Goal: Book appointment/travel/reservation

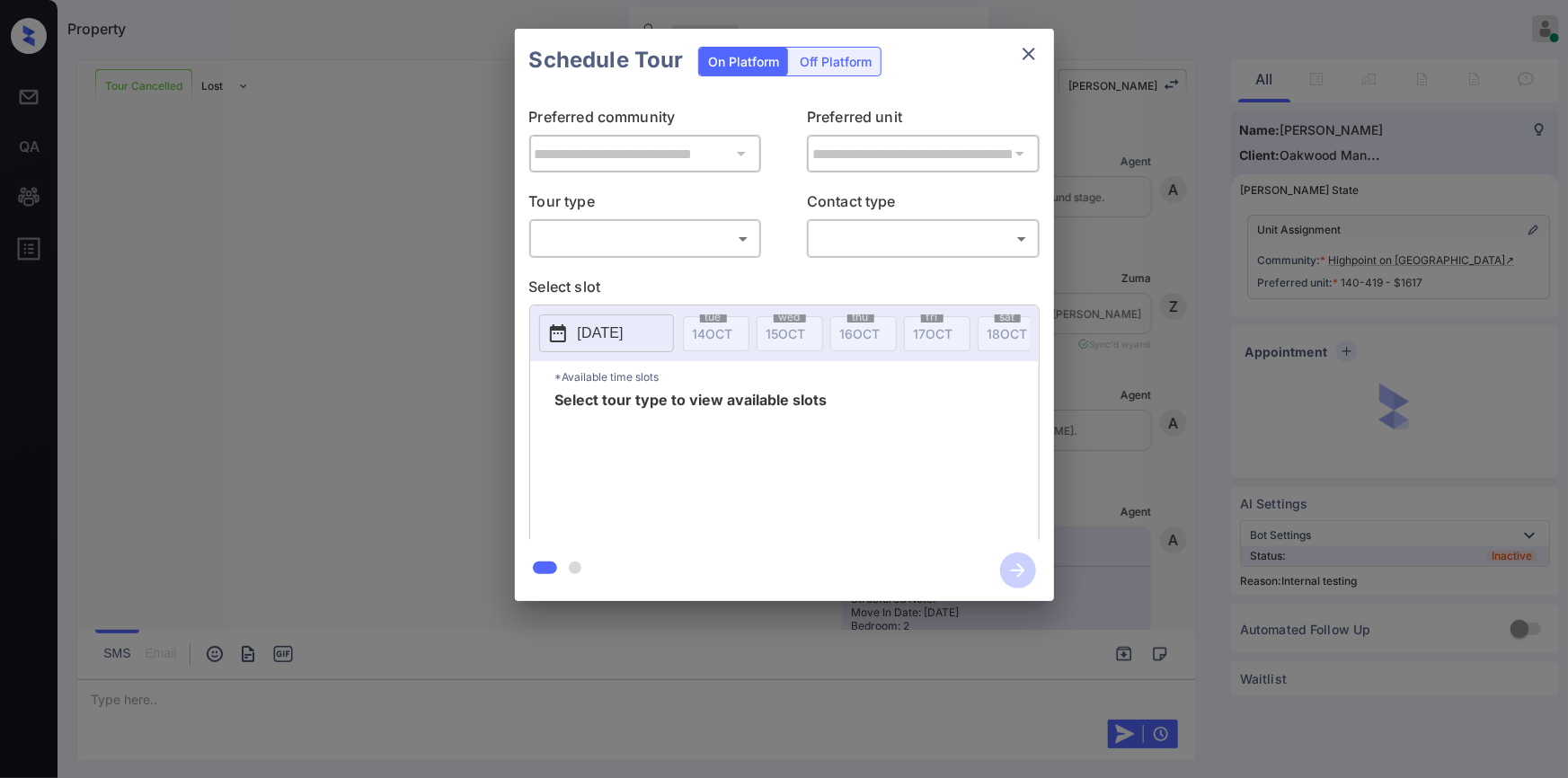
scroll to position [12638, 0]
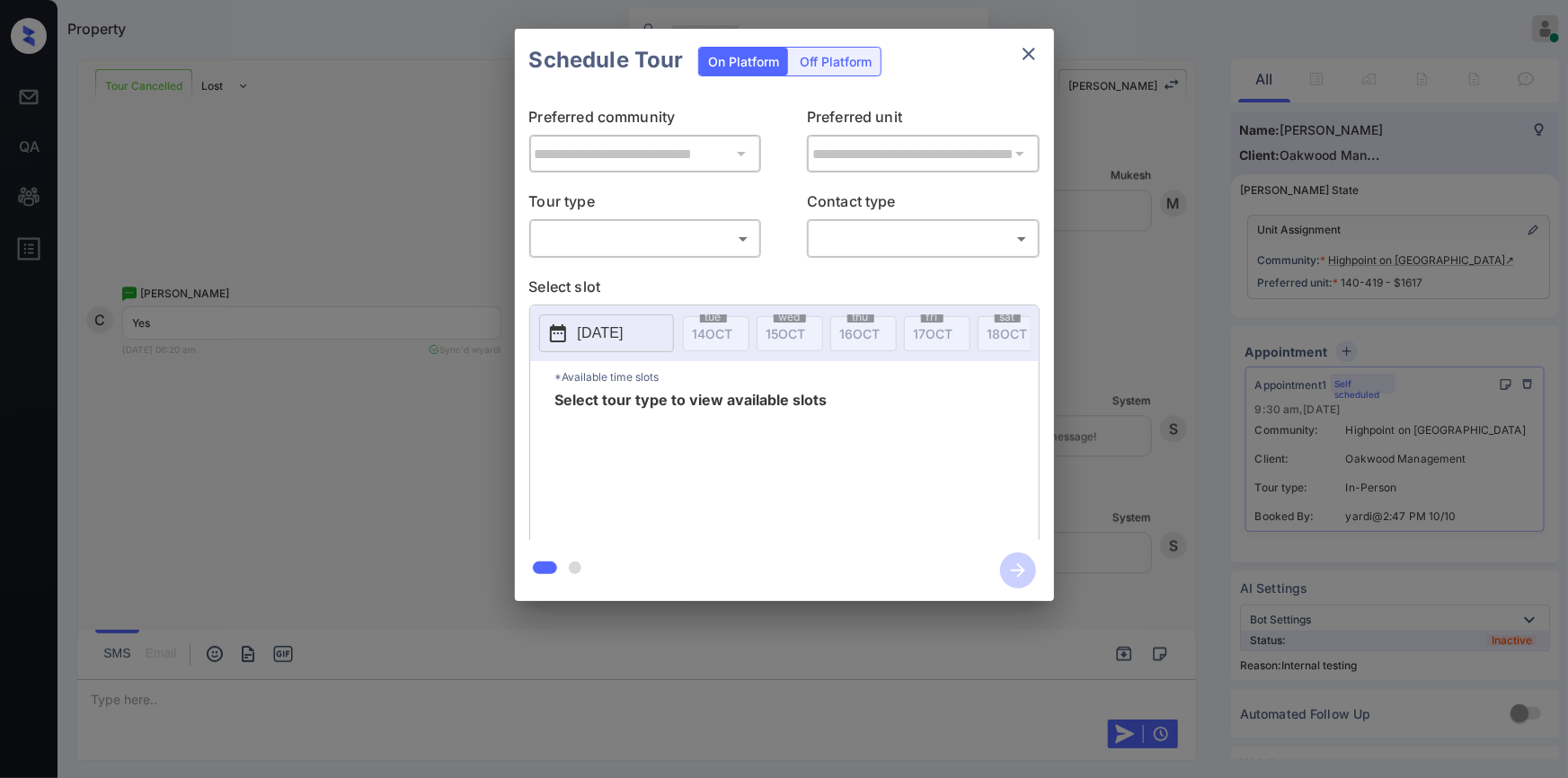
click at [674, 251] on body "Property Jiro Alonzo Online Set yourself offline Set yourself on break Profile …" at bounding box center [784, 389] width 1568 height 778
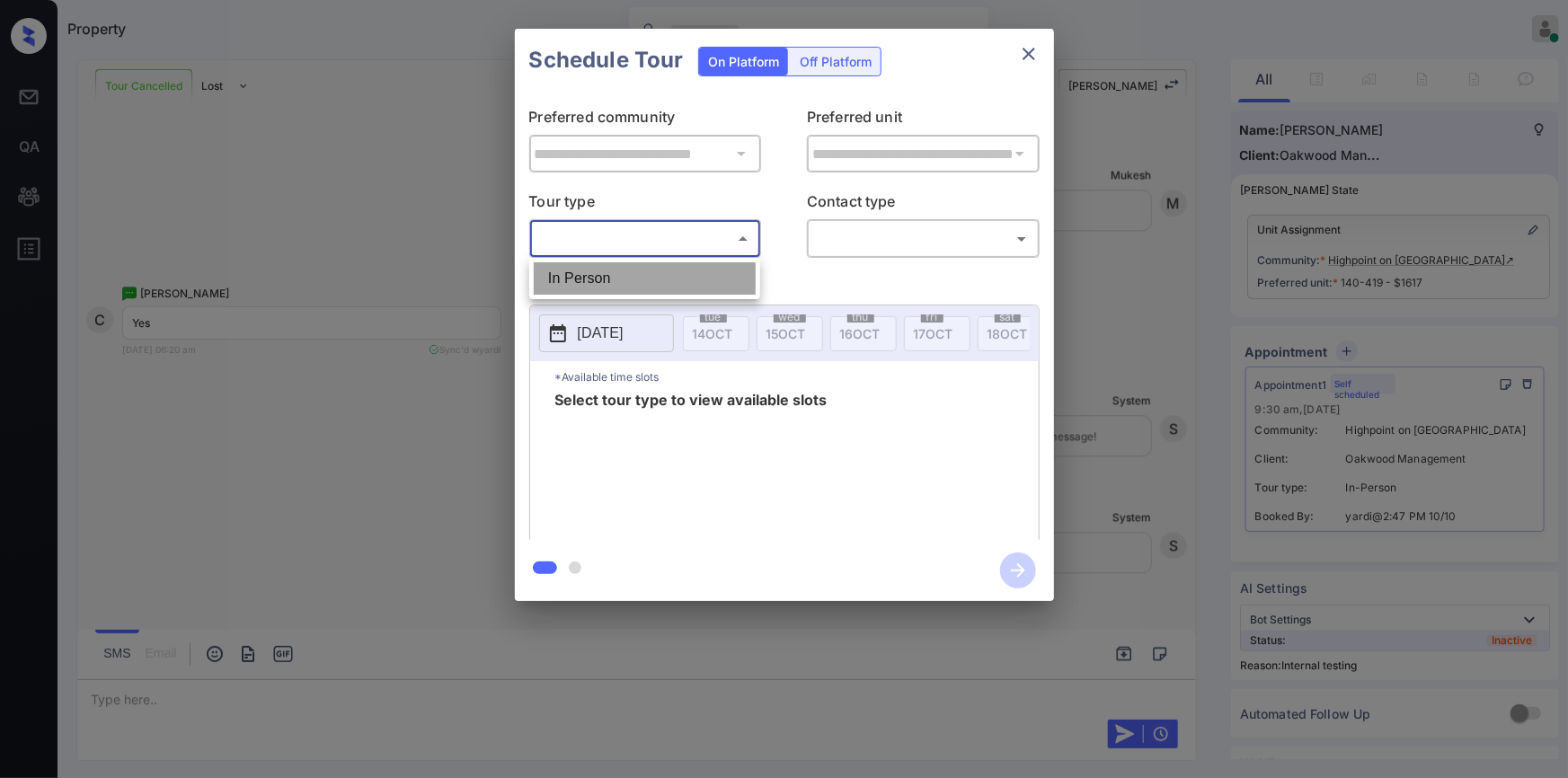
click at [609, 281] on li "In Person" at bounding box center [645, 279] width 222 height 32
type input "********"
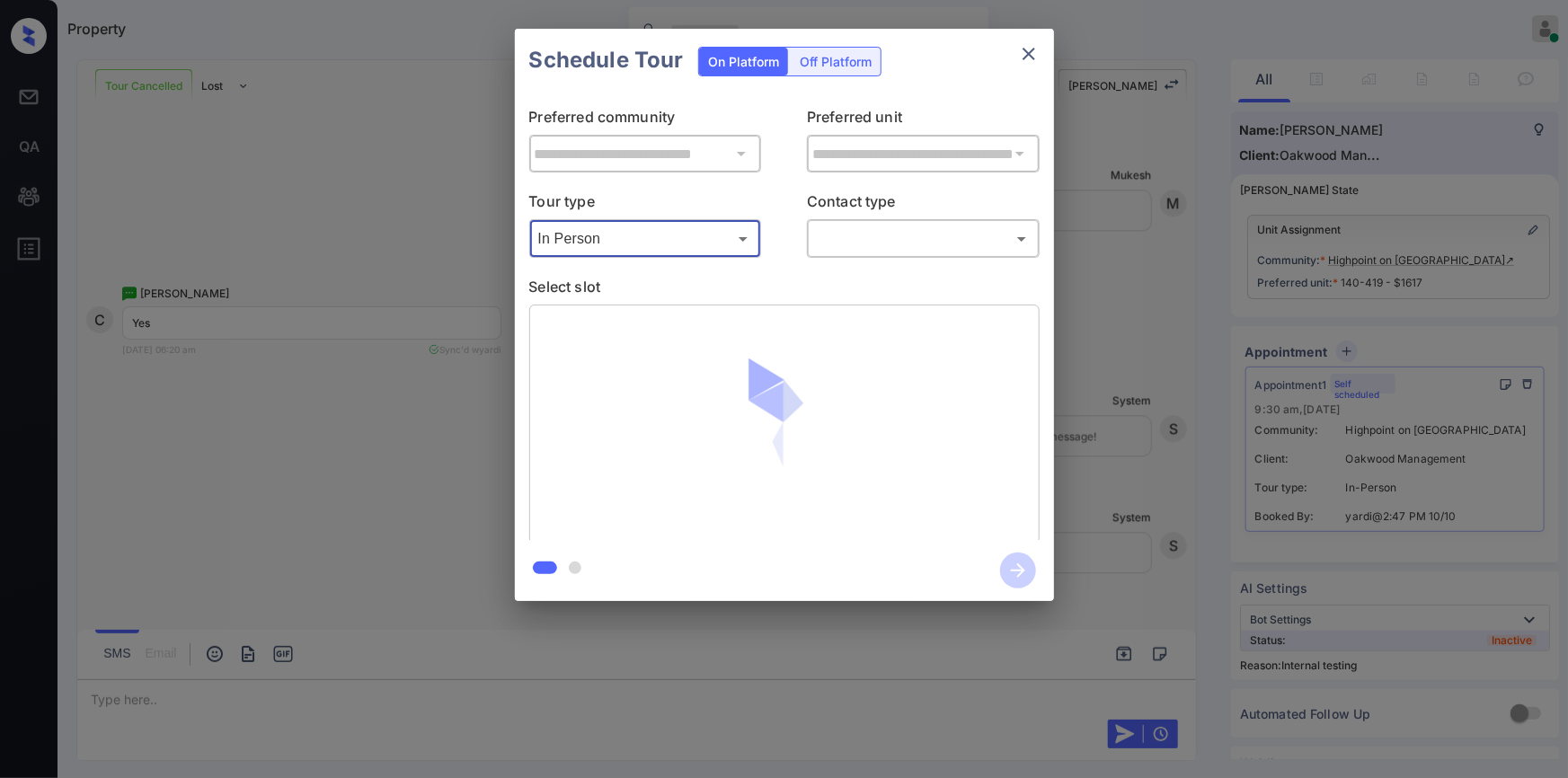
click at [843, 245] on body "Property Jiro Alonzo Online Set yourself offline Set yourself on break Profile …" at bounding box center [784, 389] width 1568 height 778
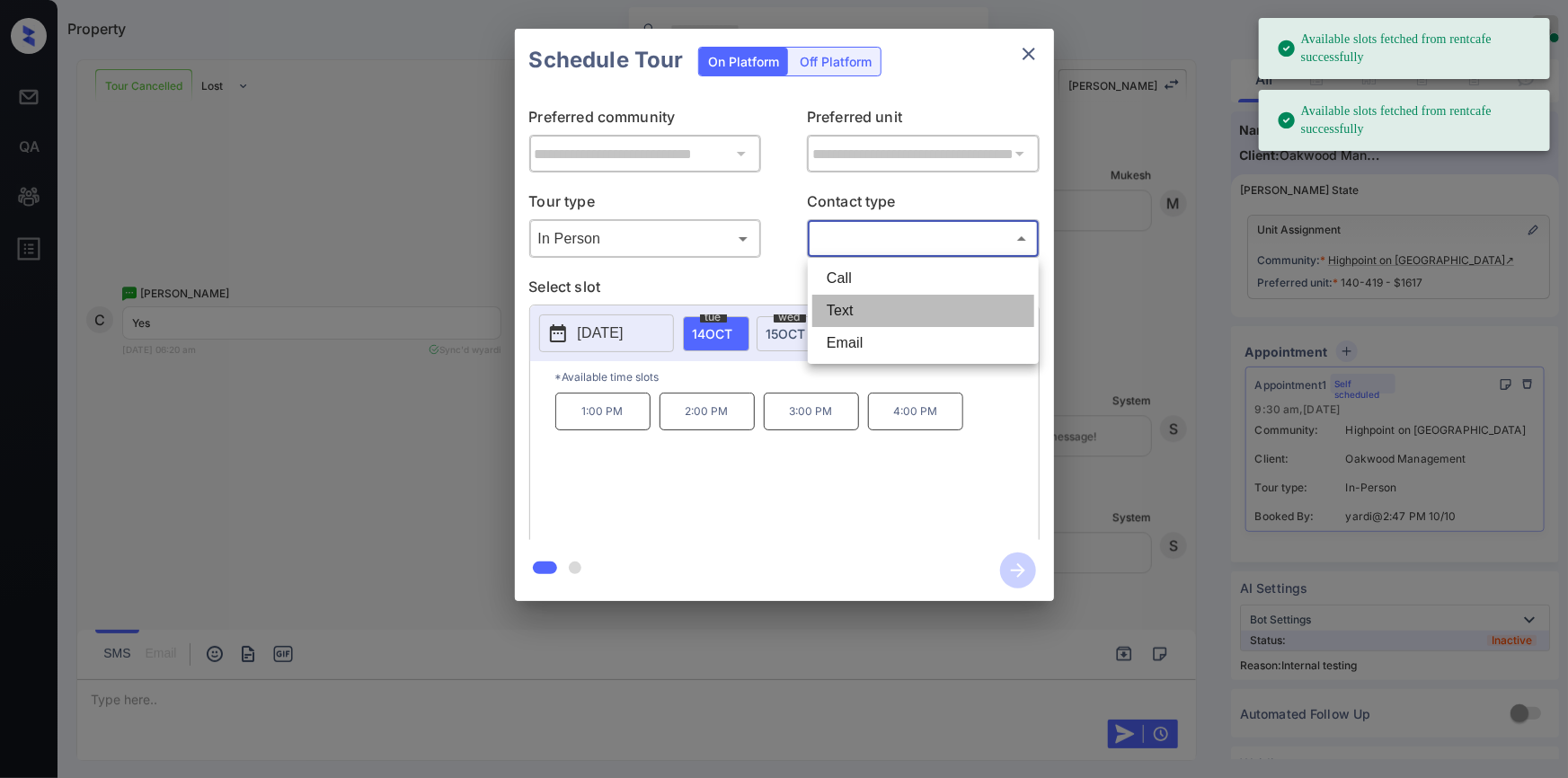
click at [840, 311] on li "Text" at bounding box center [923, 311] width 222 height 32
type input "****"
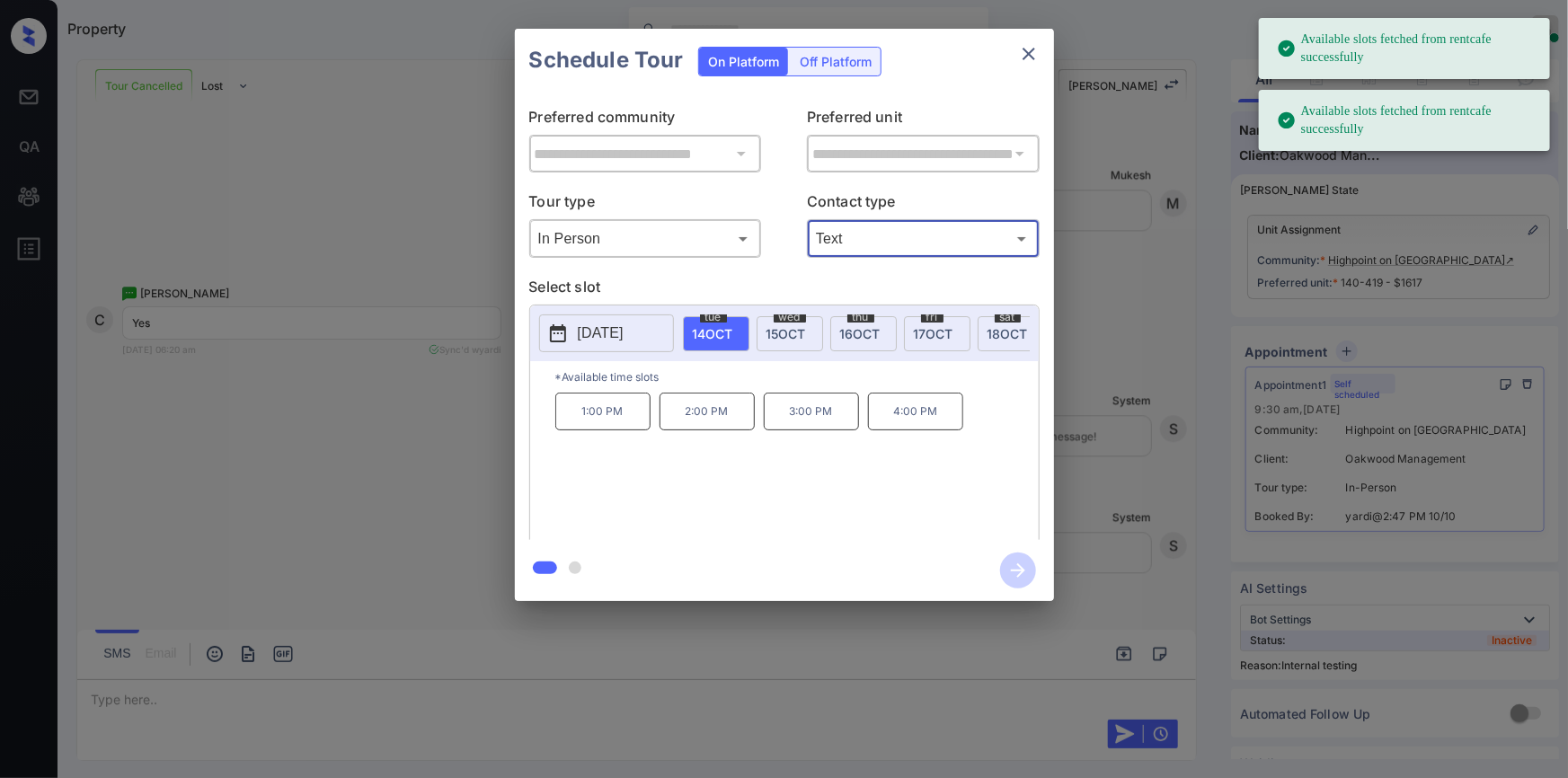
click at [808, 421] on p "3:00 PM" at bounding box center [810, 411] width 95 height 38
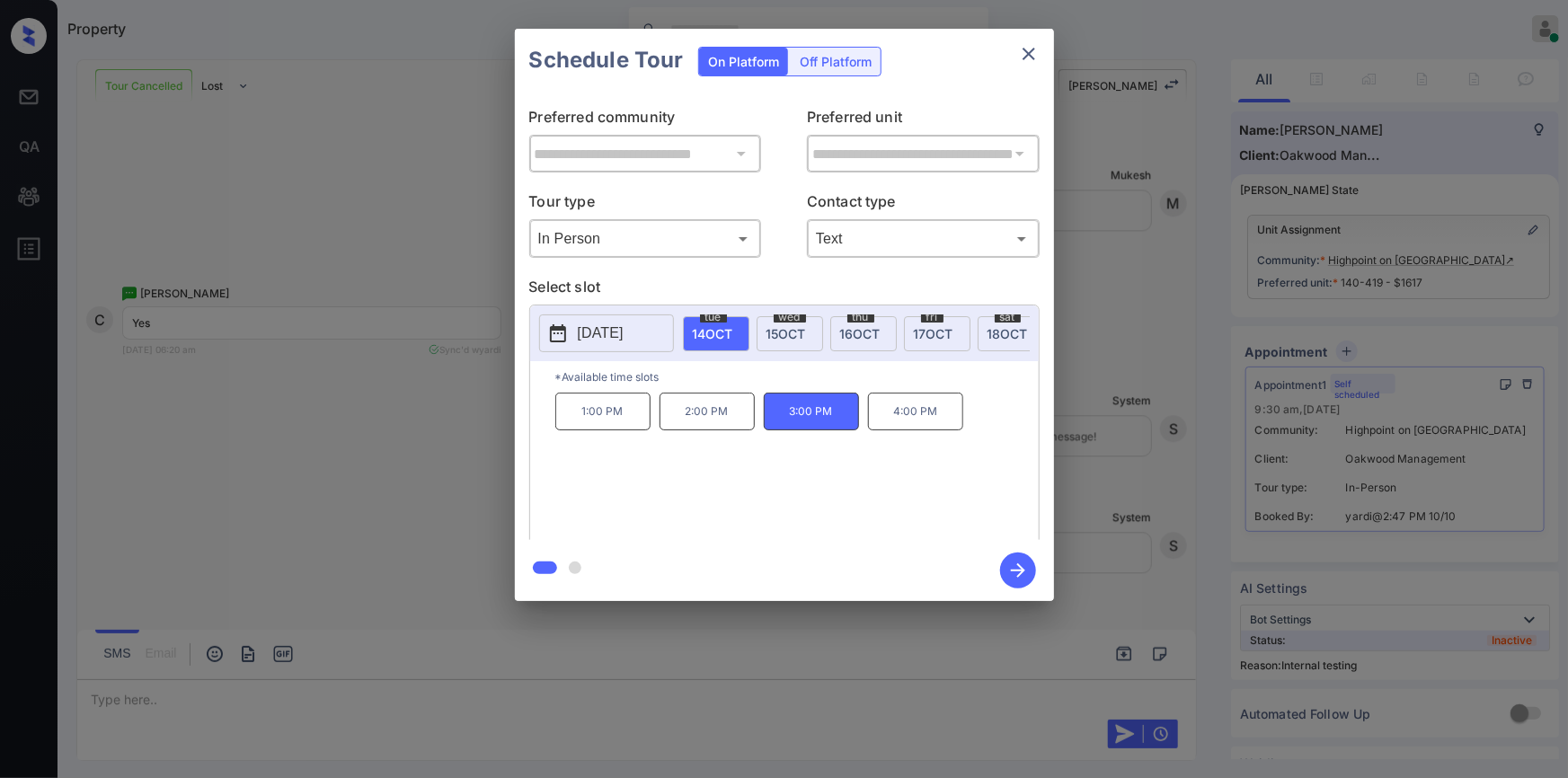
click at [1018, 572] on icon "button" at bounding box center [1018, 571] width 36 height 36
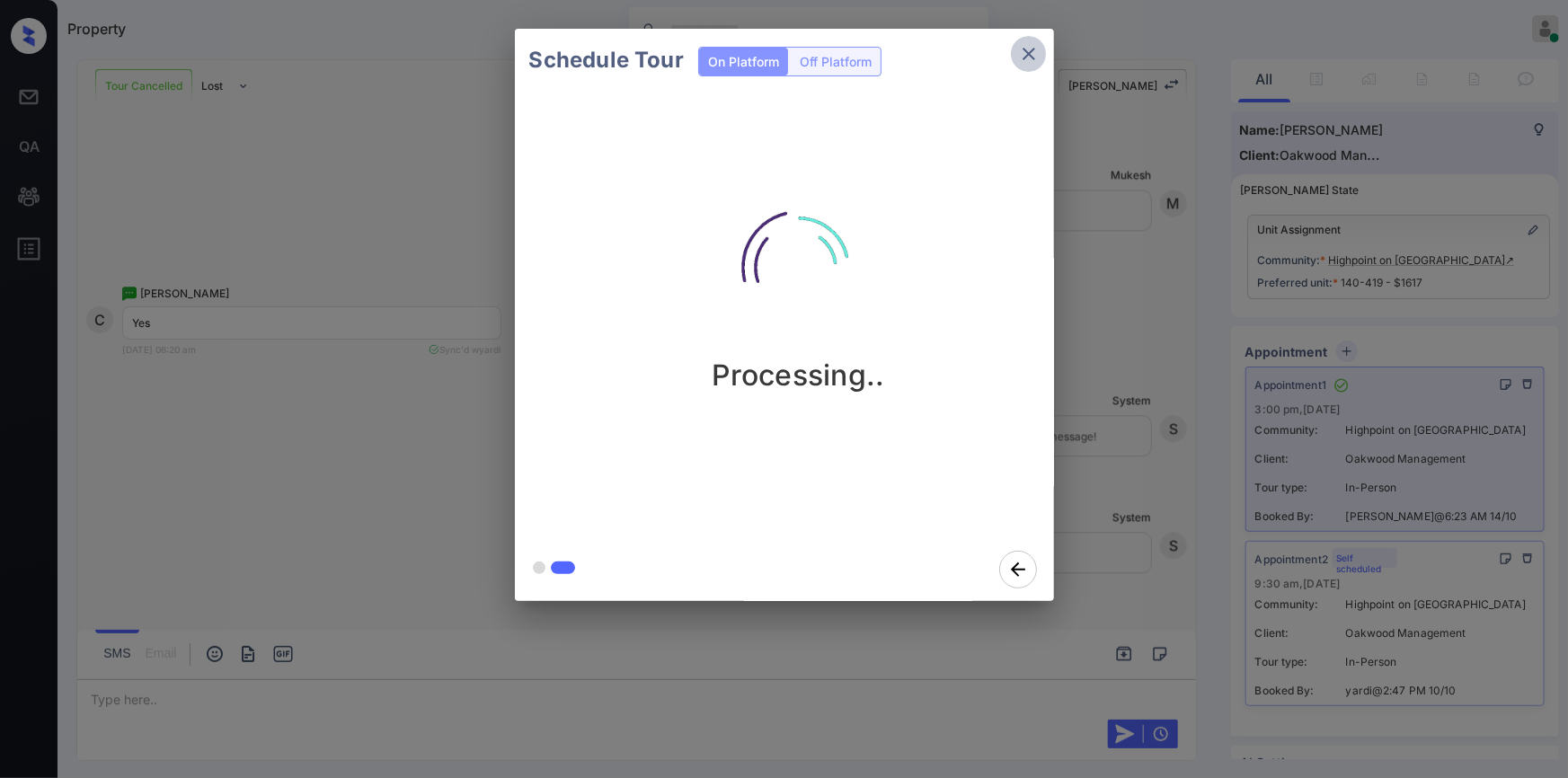
click at [1021, 55] on icon "close" at bounding box center [1029, 54] width 22 height 22
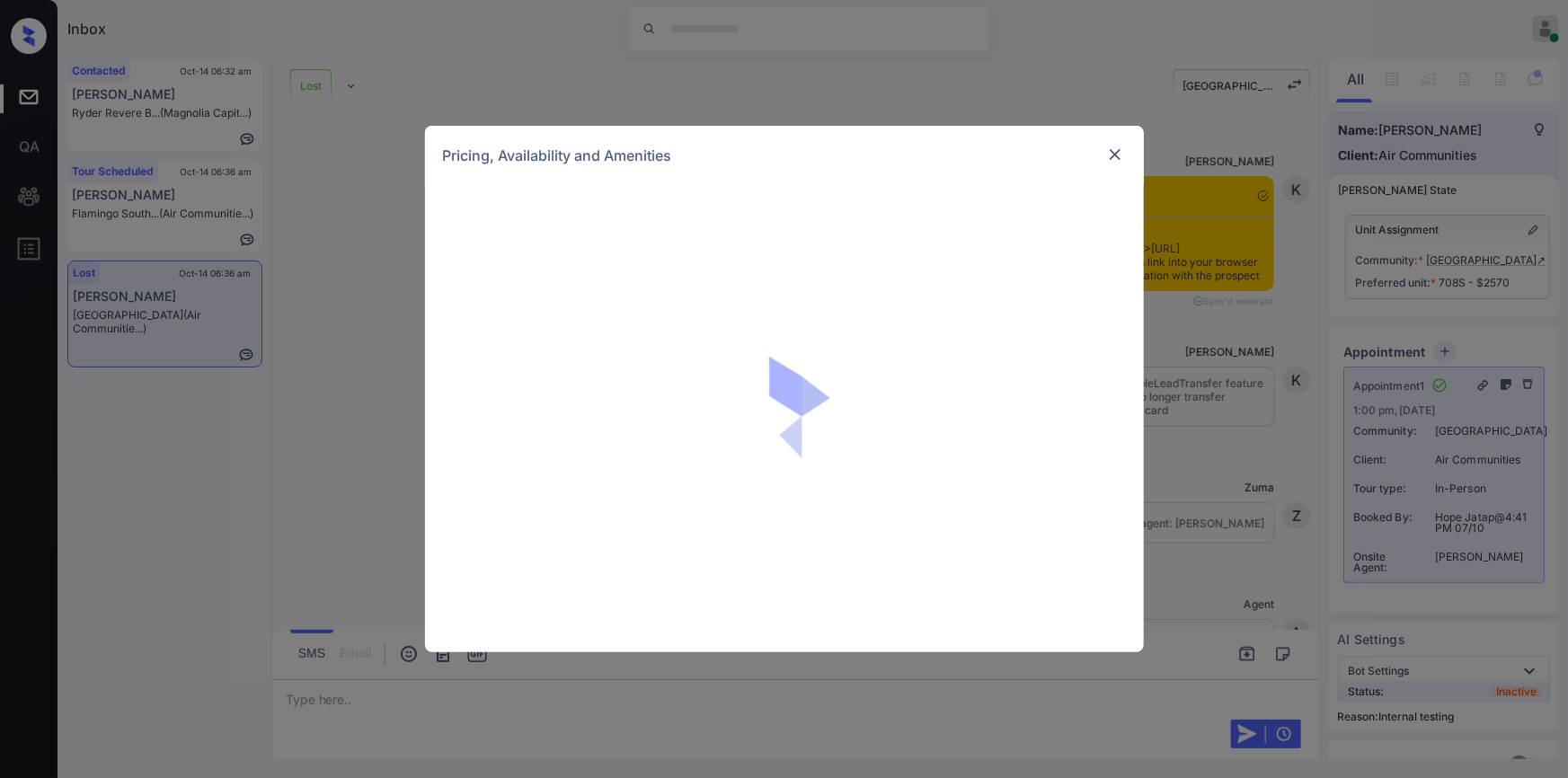
scroll to position [20175, 0]
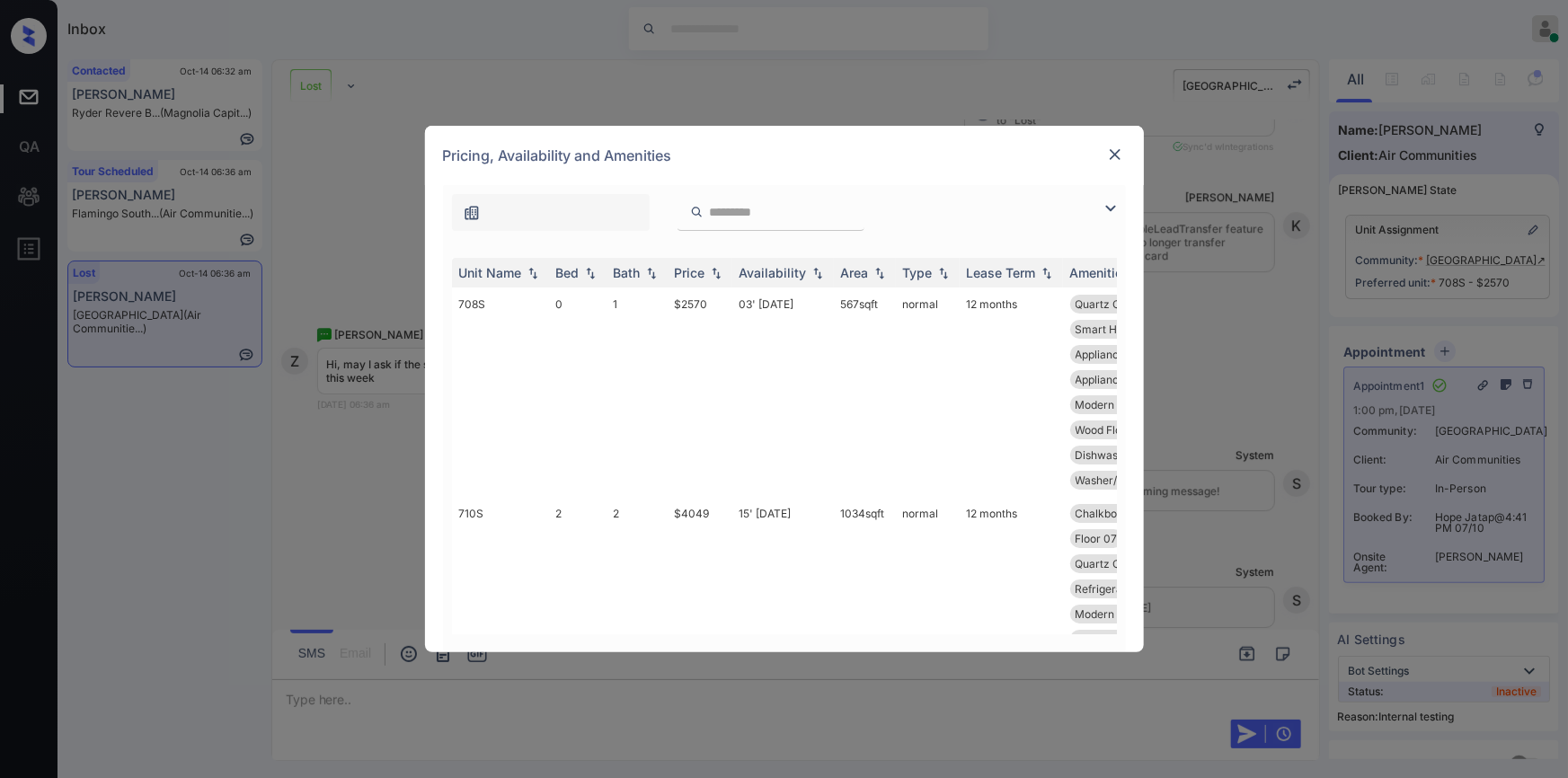
click at [1105, 205] on img at bounding box center [1111, 209] width 22 height 22
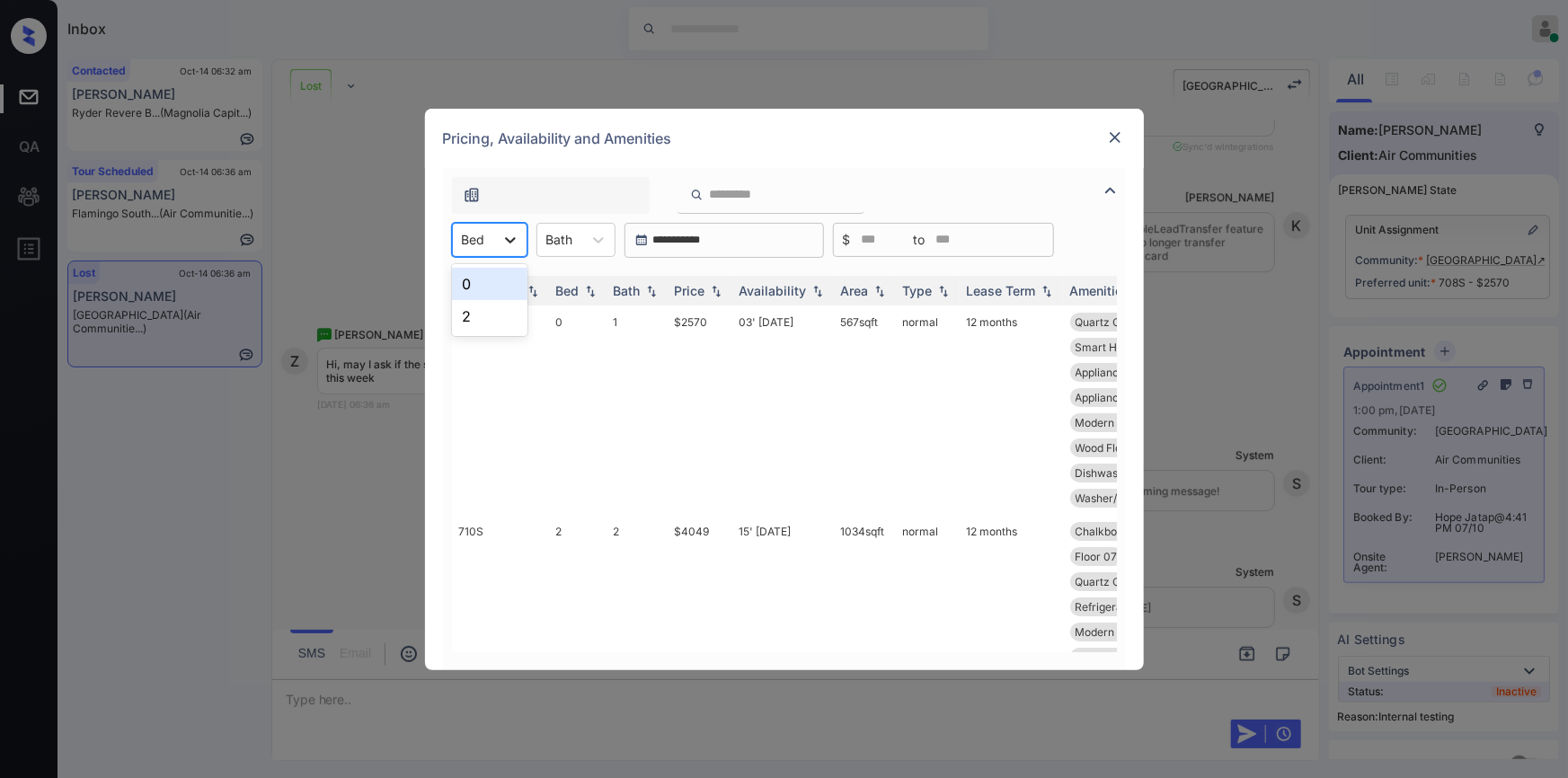
click at [506, 243] on icon at bounding box center [510, 240] width 18 height 18
click at [490, 277] on div "0" at bounding box center [490, 284] width 76 height 32
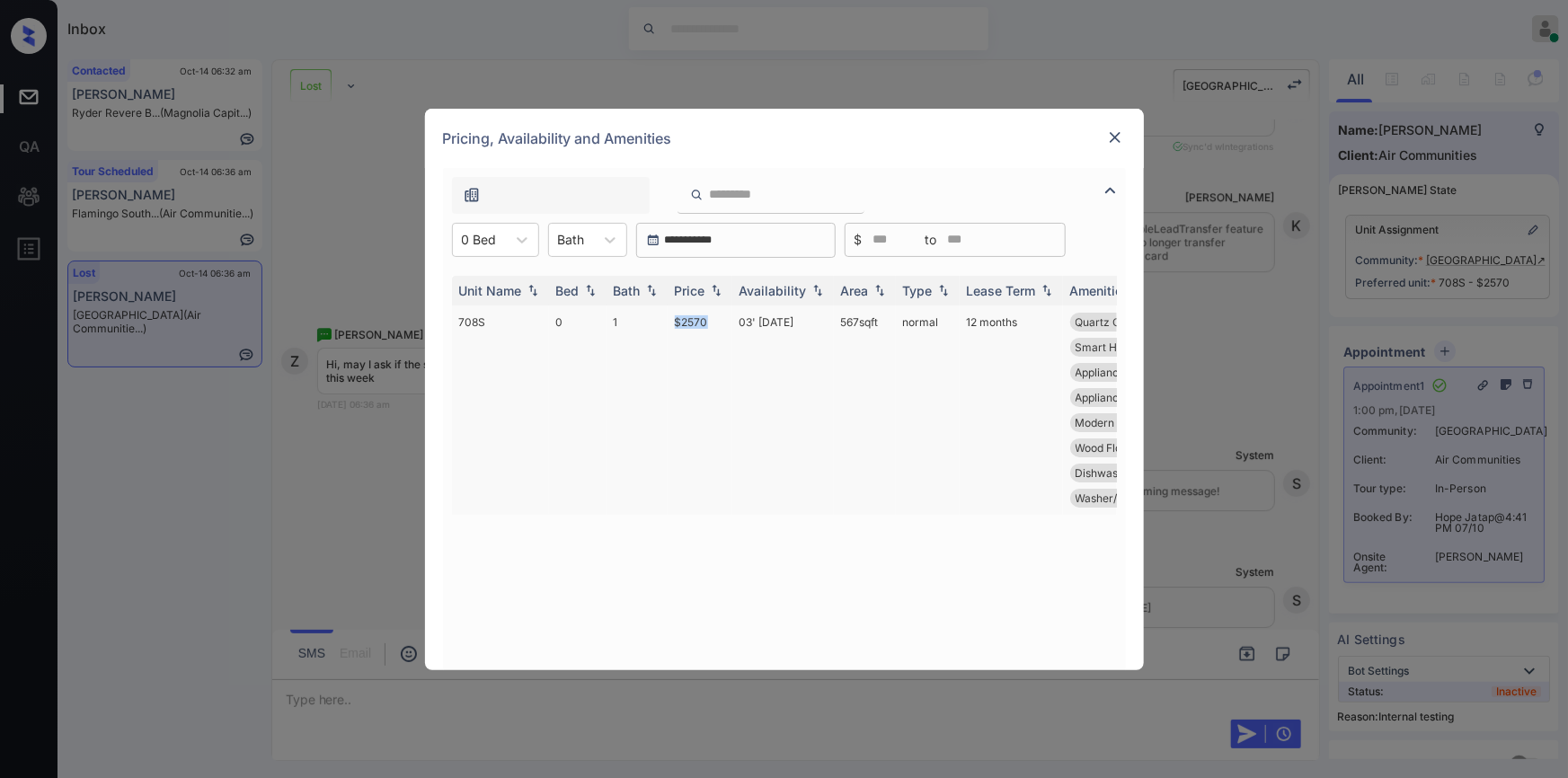
drag, startPoint x: 662, startPoint y: 322, endPoint x: 708, endPoint y: 324, distance: 46.0
click at [708, 324] on tr "708S 0 1 $2570 03' Oct 25 567 sqft normal 12 months Quartz Counters KB EA10 Leg…" at bounding box center [921, 410] width 939 height 210
copy tr "$2570"
click at [1121, 134] on img at bounding box center [1115, 138] width 18 height 18
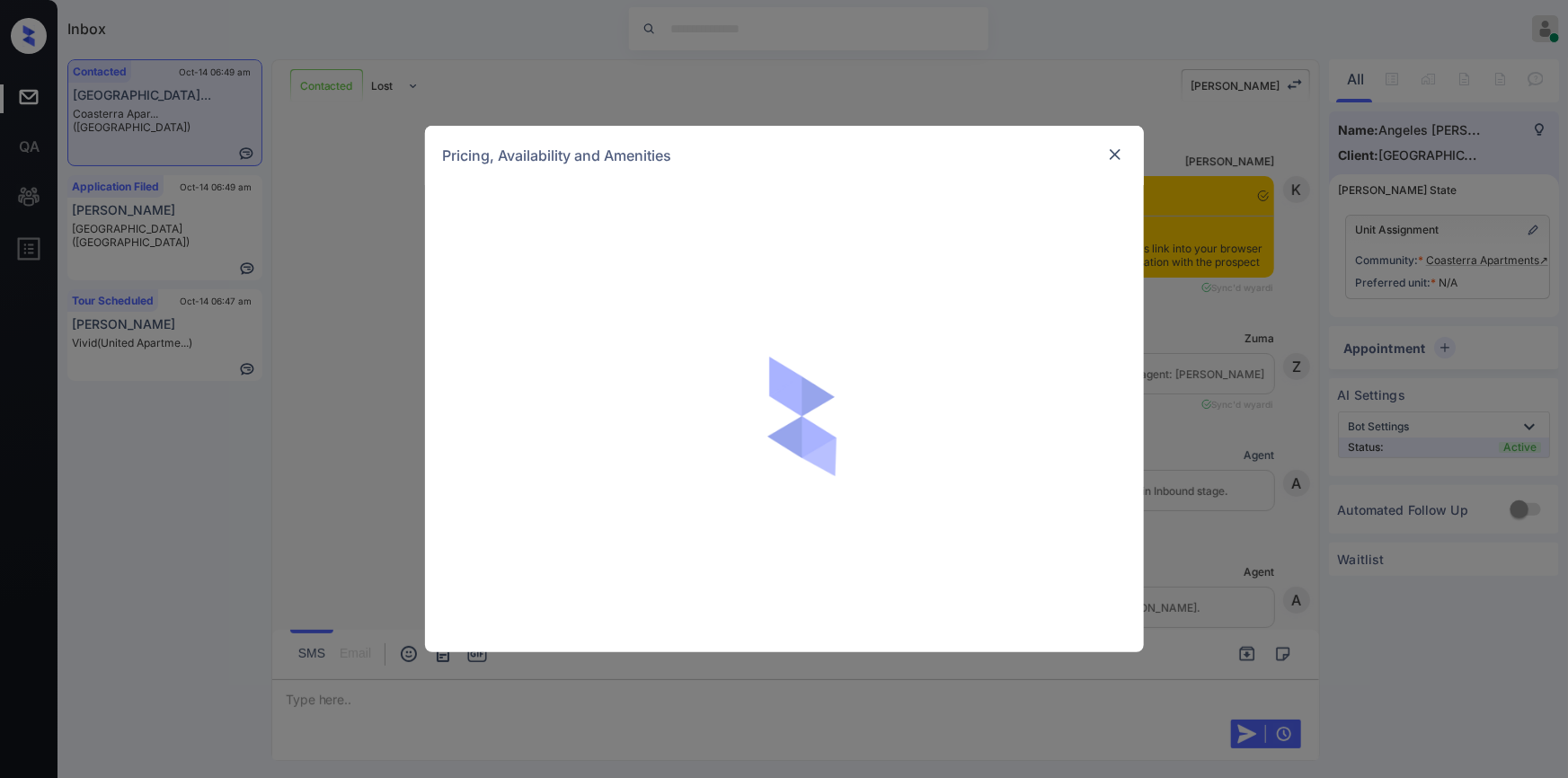
scroll to position [4847, 0]
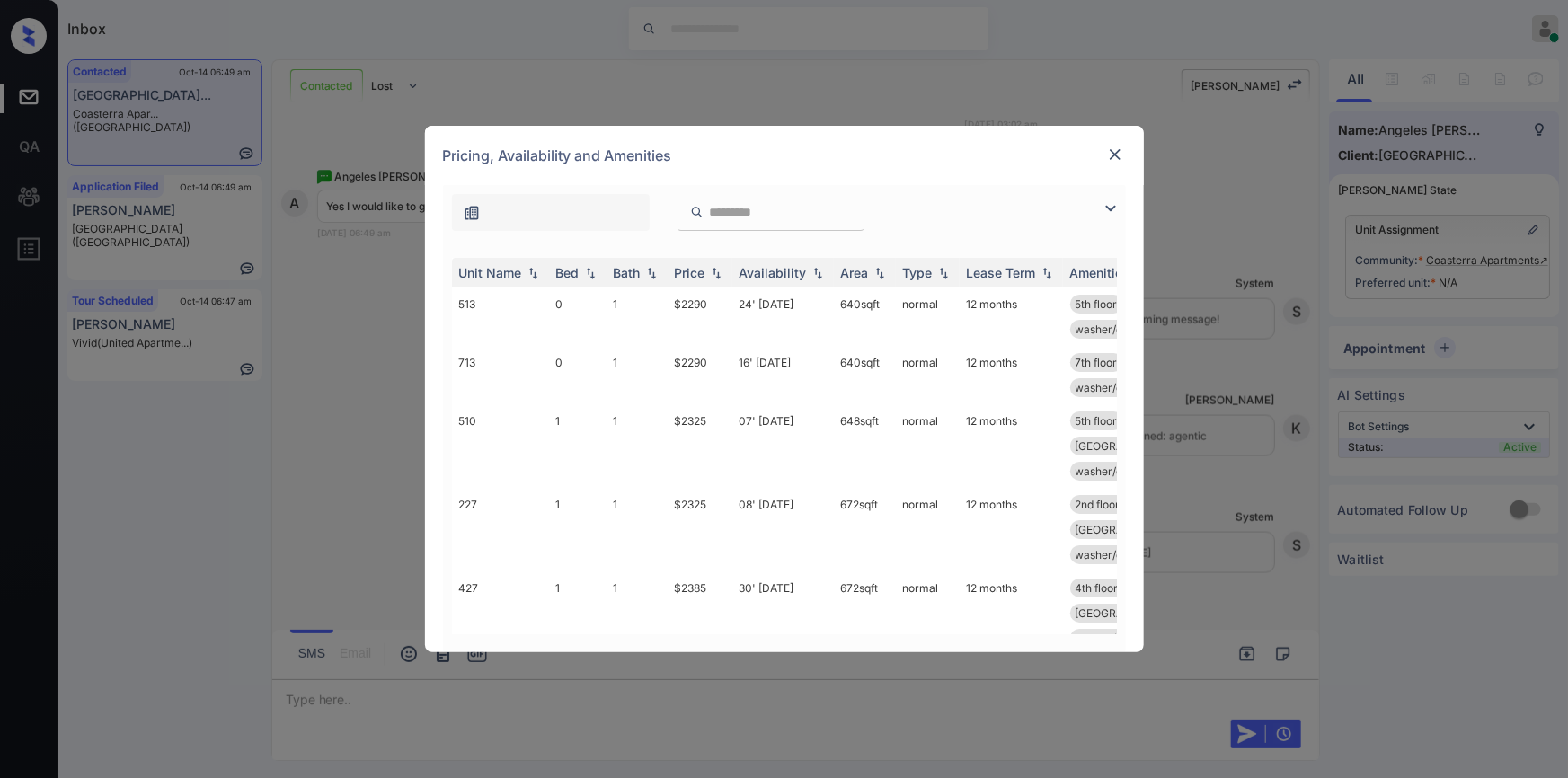
click at [1108, 208] on img at bounding box center [1111, 209] width 22 height 22
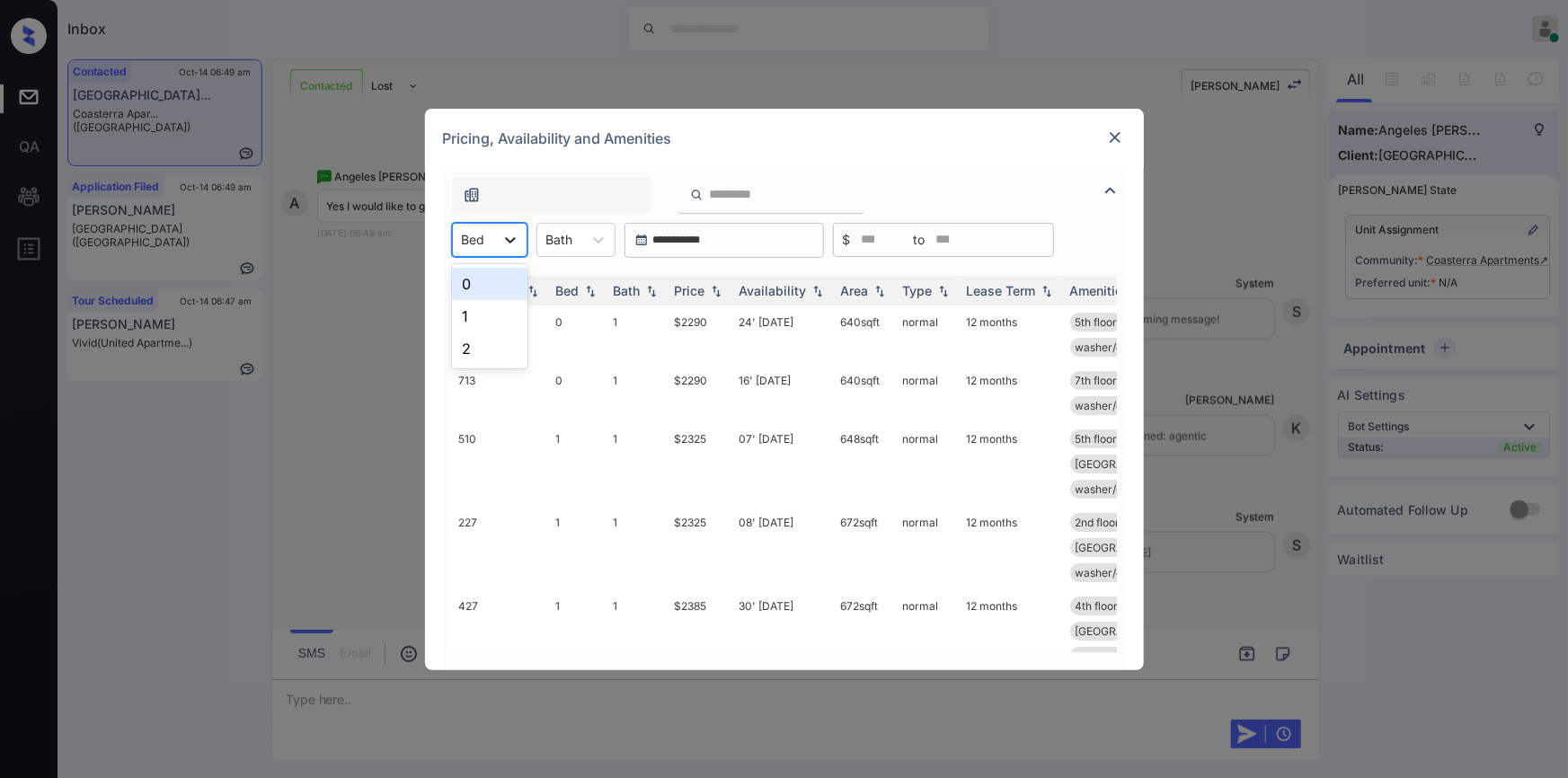
click at [502, 235] on icon at bounding box center [510, 240] width 18 height 18
click at [503, 310] on div "1" at bounding box center [490, 317] width 76 height 32
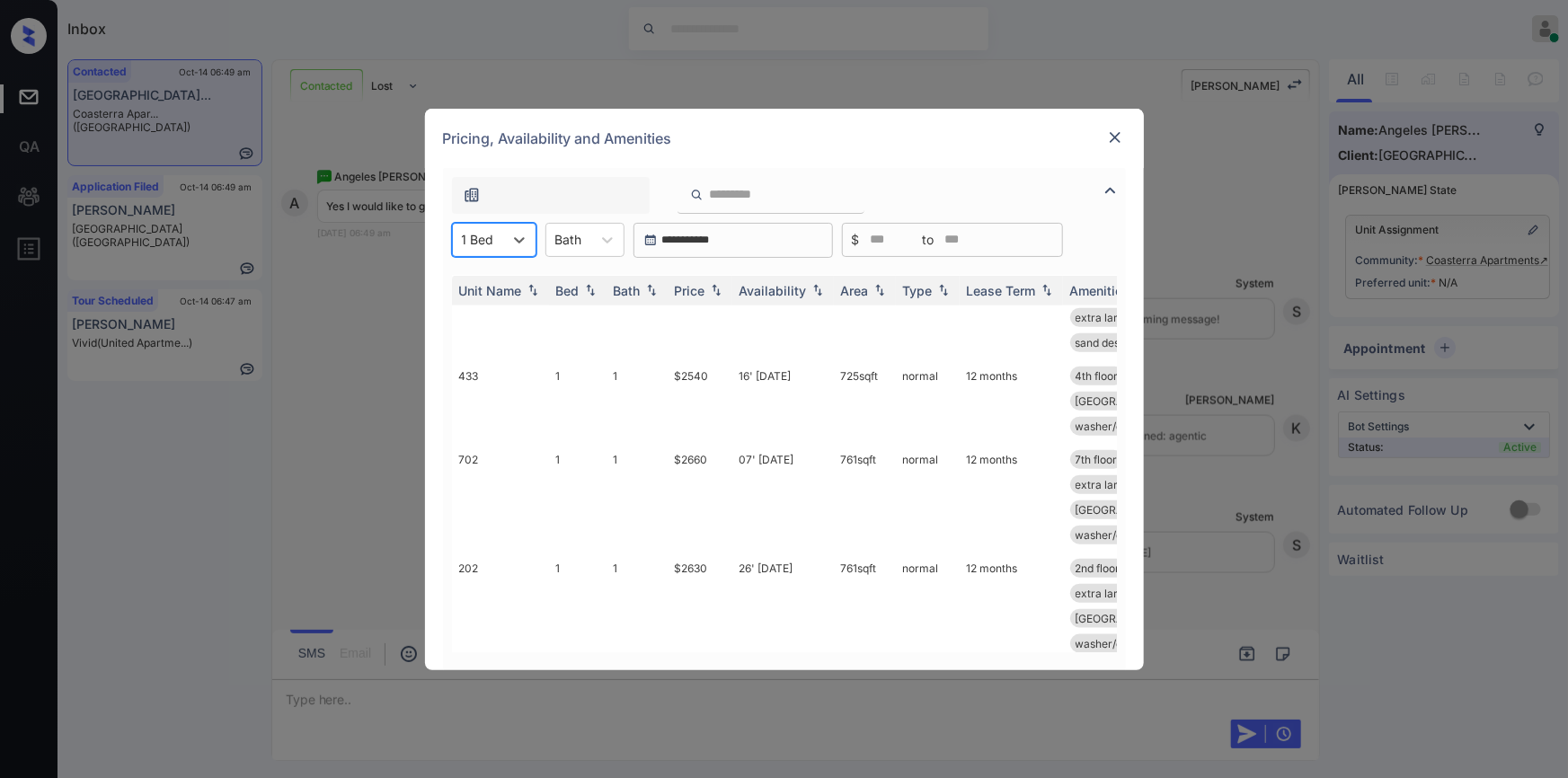
scroll to position [0, 0]
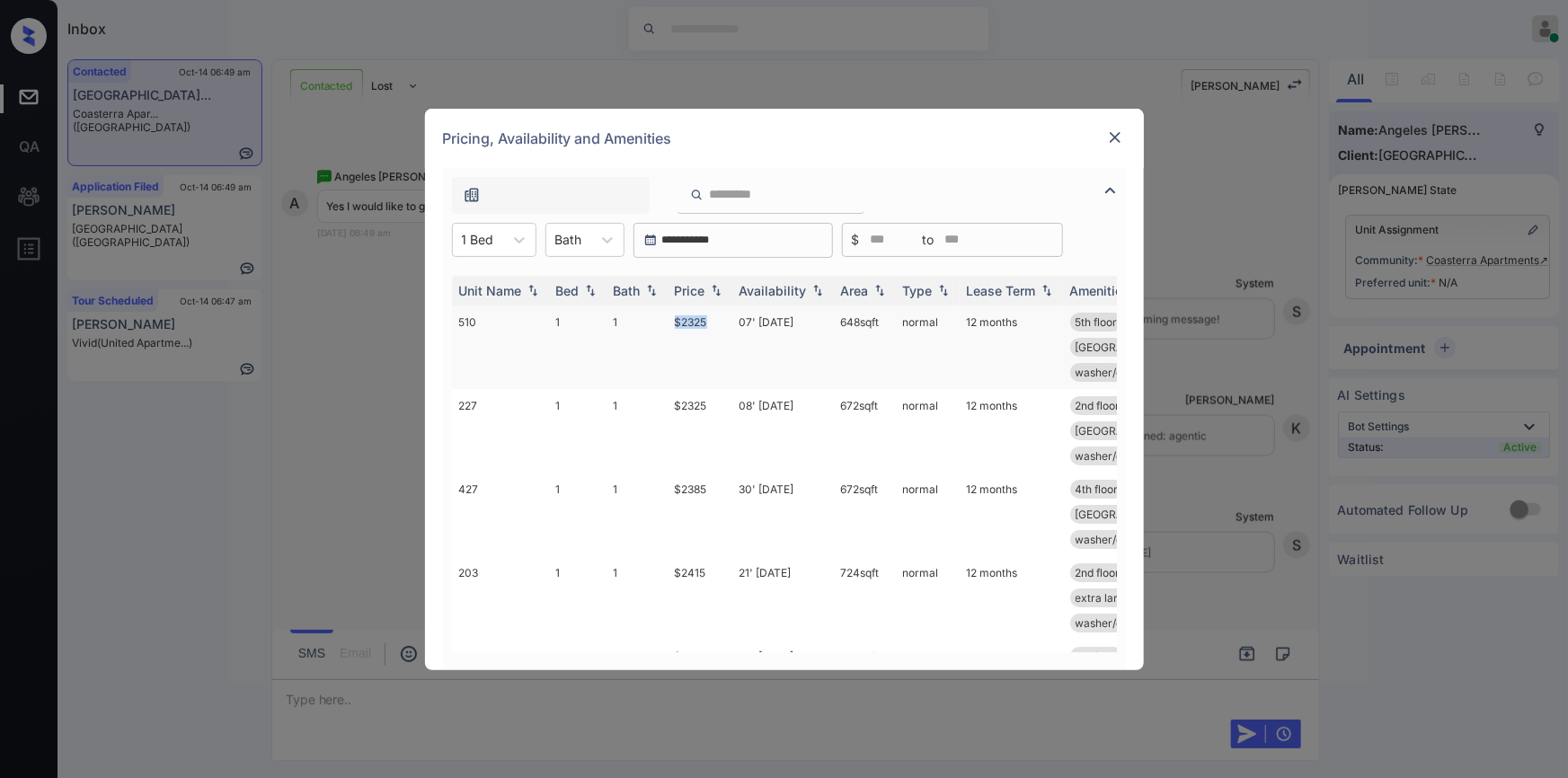
drag, startPoint x: 673, startPoint y: 323, endPoint x: 731, endPoint y: 317, distance: 58.3
click at [731, 317] on td "$2325" at bounding box center [700, 348] width 65 height 84
copy td "$2325"
click at [1114, 137] on img at bounding box center [1115, 138] width 18 height 18
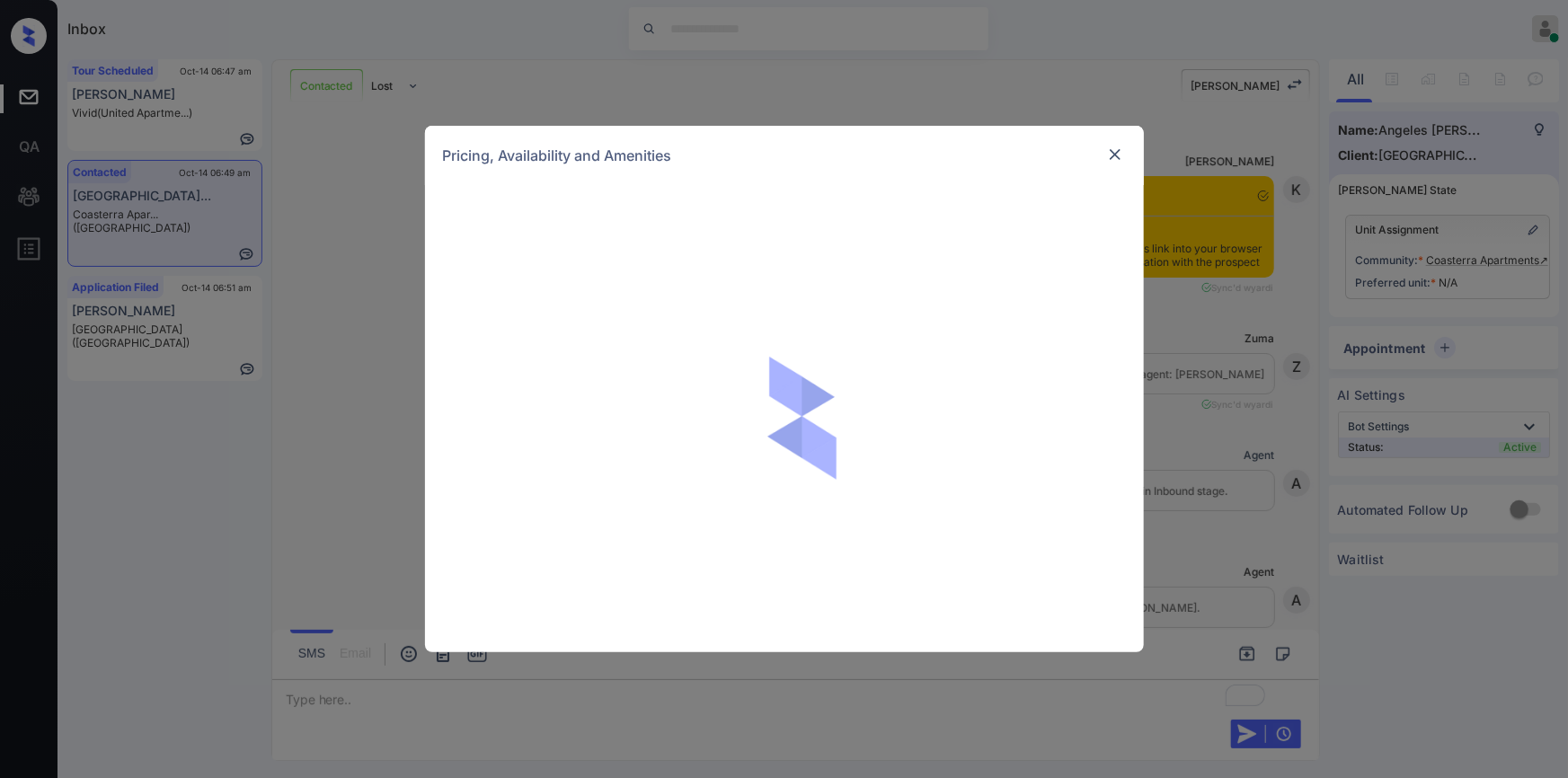
scroll to position [4980, 0]
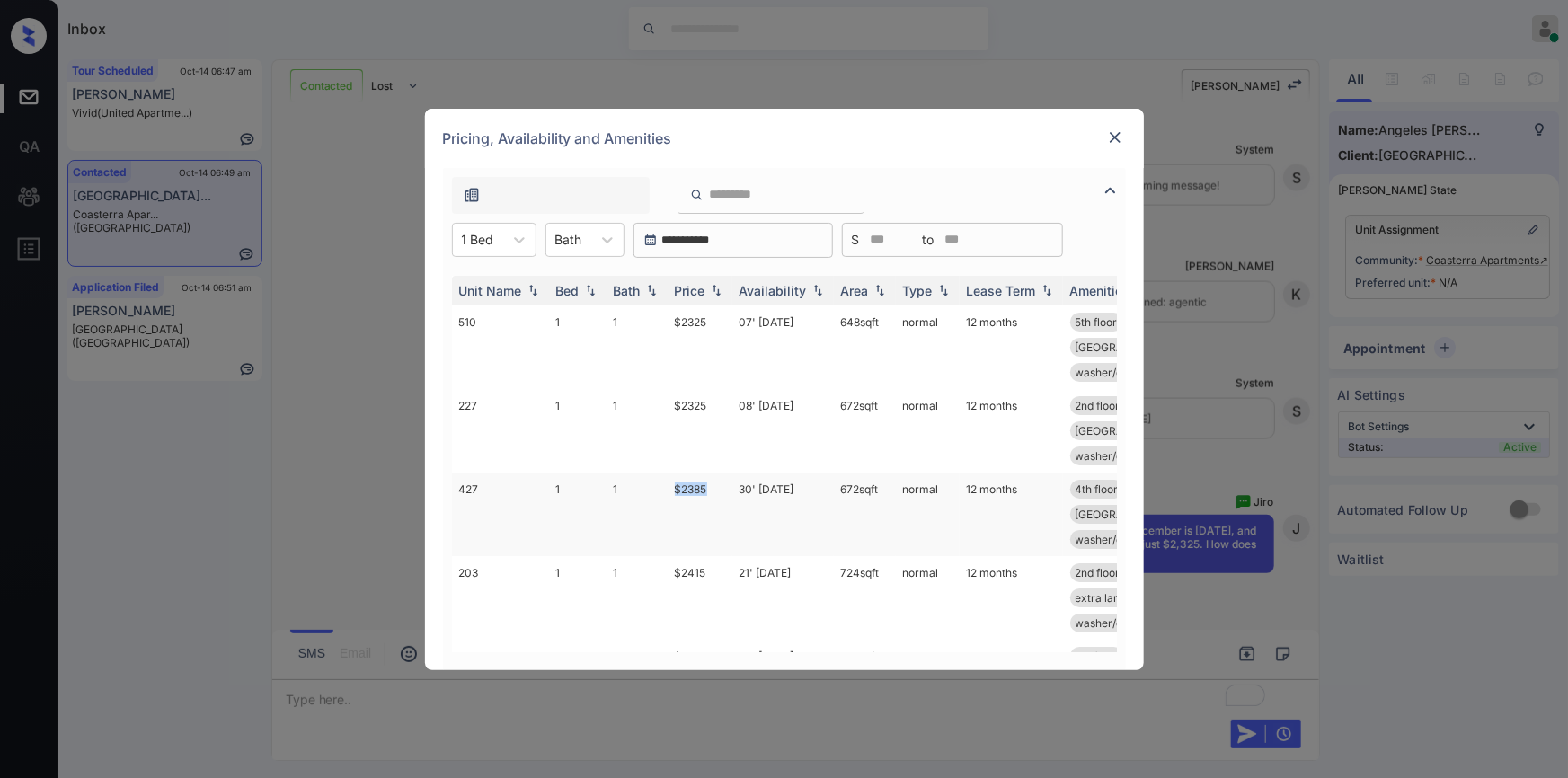
drag, startPoint x: 668, startPoint y: 456, endPoint x: 727, endPoint y: 458, distance: 59.0
click at [727, 472] on td "$2385" at bounding box center [700, 514] width 65 height 84
copy td "$2385"
click at [345, 380] on div "**********" at bounding box center [784, 389] width 1568 height 778
click at [1126, 142] on div "Pricing, Availability and Amenities" at bounding box center [784, 138] width 719 height 59
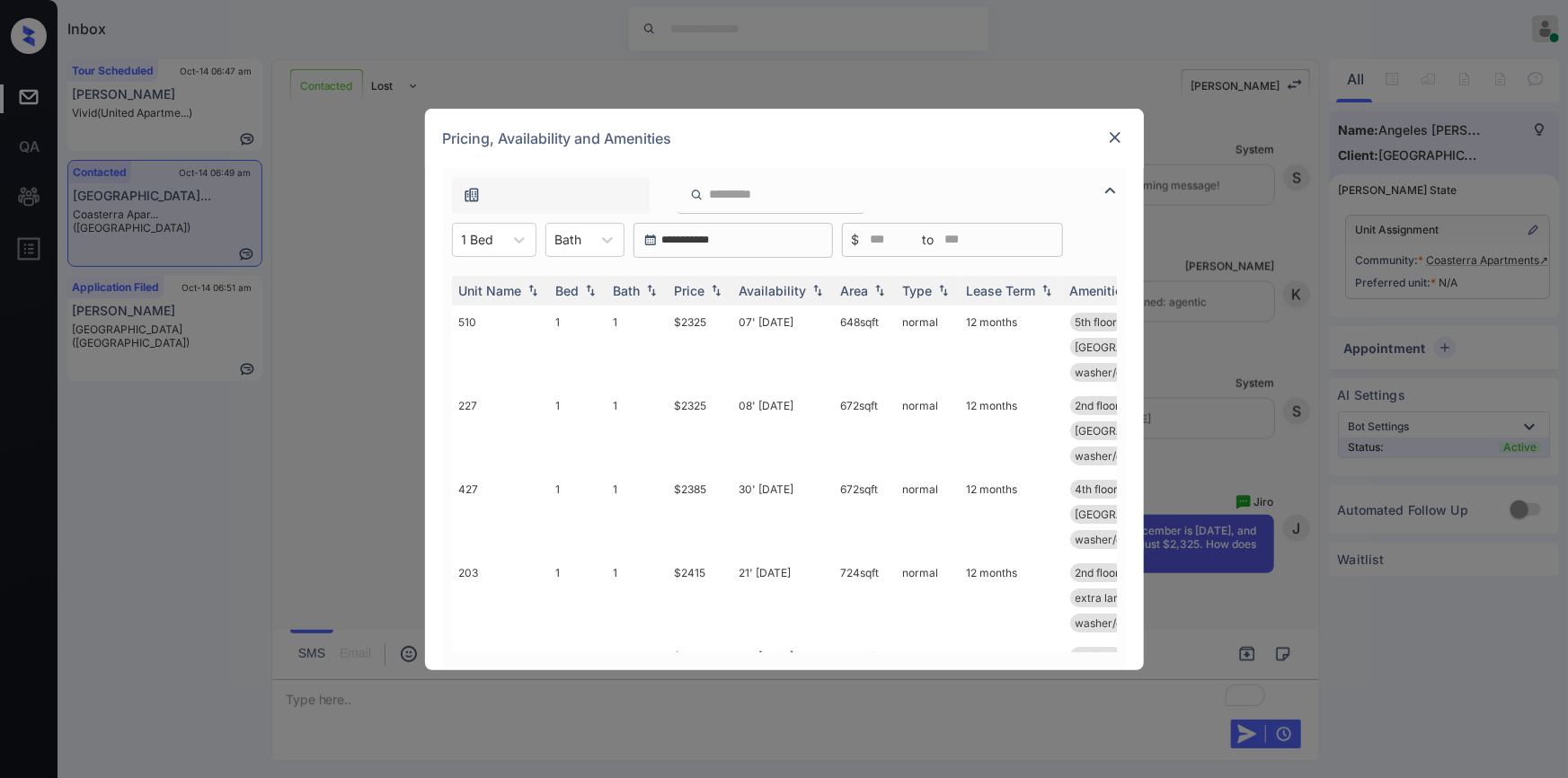
click at [1111, 135] on img at bounding box center [1115, 138] width 18 height 18
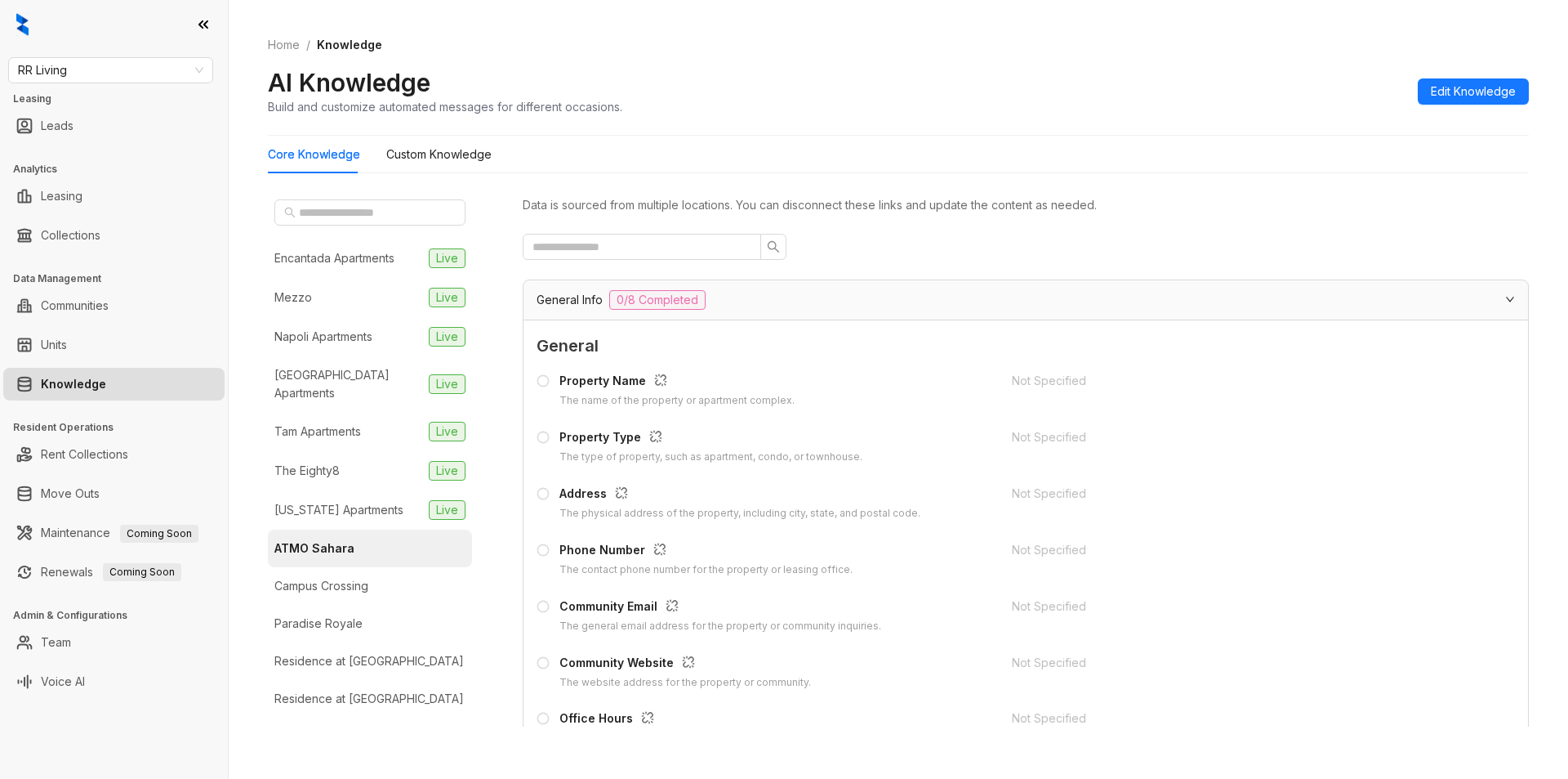
click at [82, 56] on div "RR Living Leasing Leads Analytics Leasing Collections Data Management Communiti…" at bounding box center [113, 390] width 228 height 779
click at [103, 62] on span "RR Living" at bounding box center [111, 70] width 185 height 25
type input "*****"
click at [91, 108] on div "Oakwood Management" at bounding box center [110, 104] width 179 height 18
